Goal: Find specific page/section: Find specific page/section

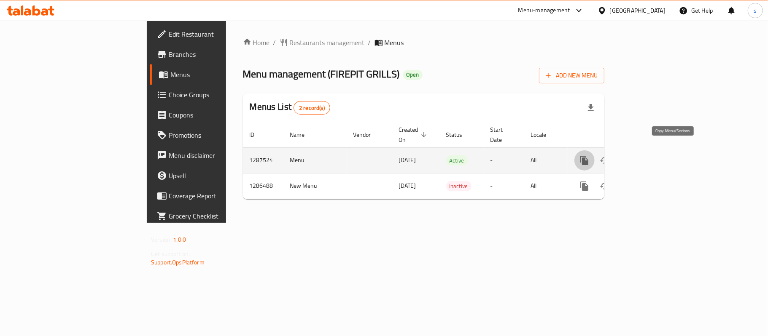
click at [588, 156] on icon "more" at bounding box center [584, 160] width 8 height 9
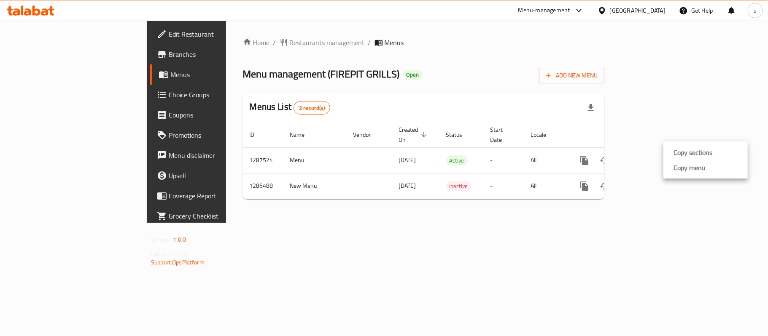
click at [680, 211] on div at bounding box center [384, 168] width 768 height 336
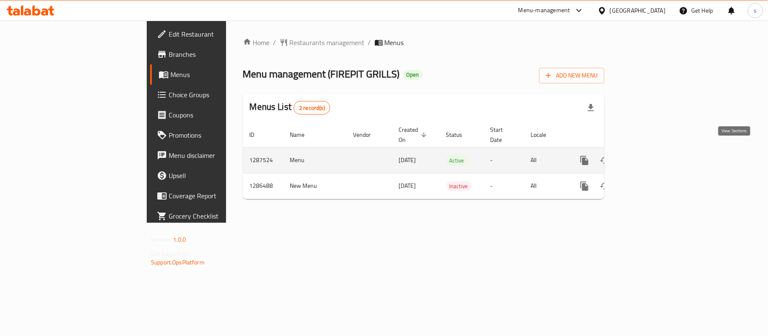
click at [655, 152] on link "enhanced table" at bounding box center [645, 160] width 20 height 20
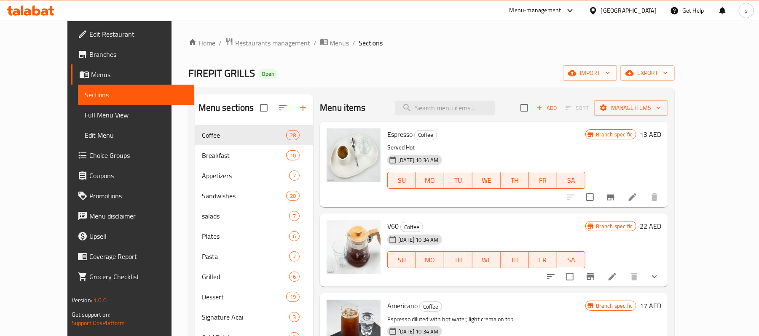
click at [235, 42] on span "Restaurants management" at bounding box center [272, 43] width 75 height 10
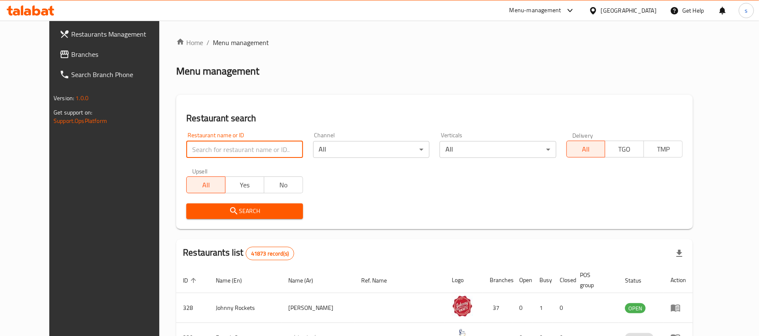
click at [218, 150] on input "search" at bounding box center [244, 149] width 116 height 17
paste input "696424"
type input "696424"
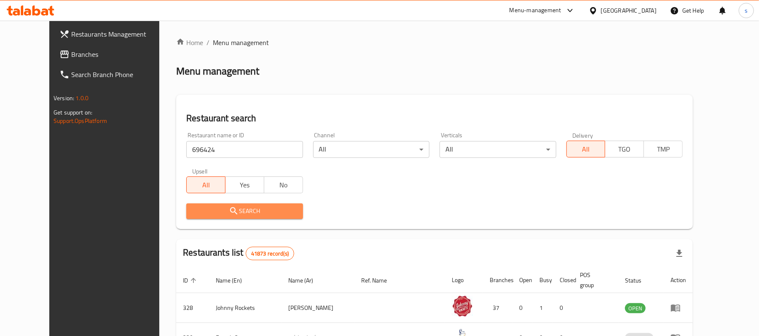
click at [220, 212] on span "Search" at bounding box center [244, 211] width 103 height 11
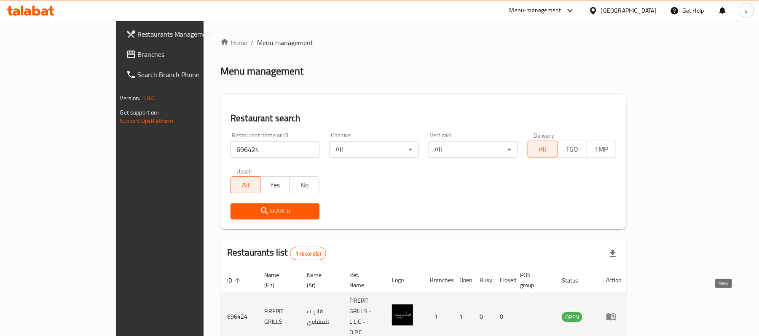
click at [615, 316] on icon "enhanced table" at bounding box center [613, 317] width 3 height 3
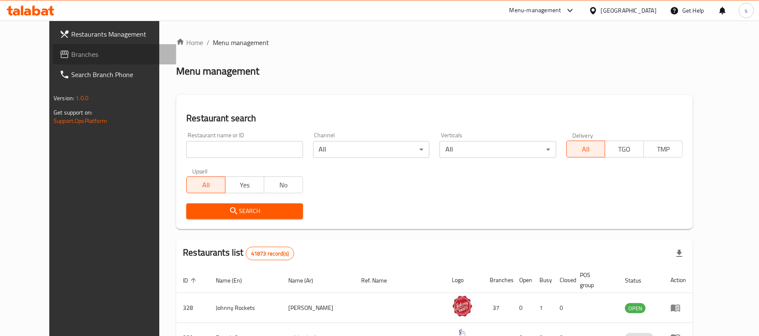
click at [53, 44] on link "Branches" at bounding box center [114, 54] width 123 height 20
